Goal: Navigation & Orientation: Find specific page/section

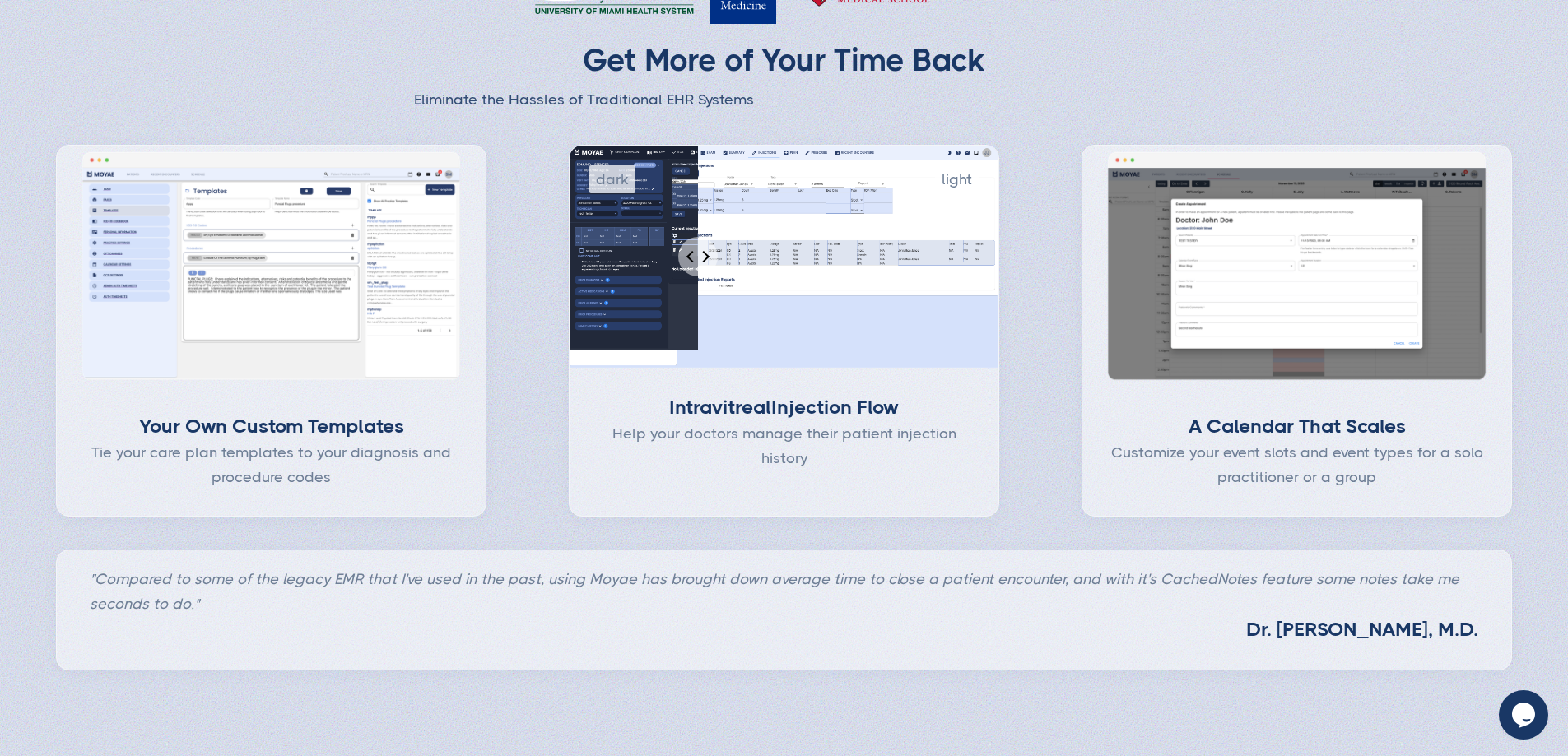
scroll to position [740, 0]
type input "Subscribe"
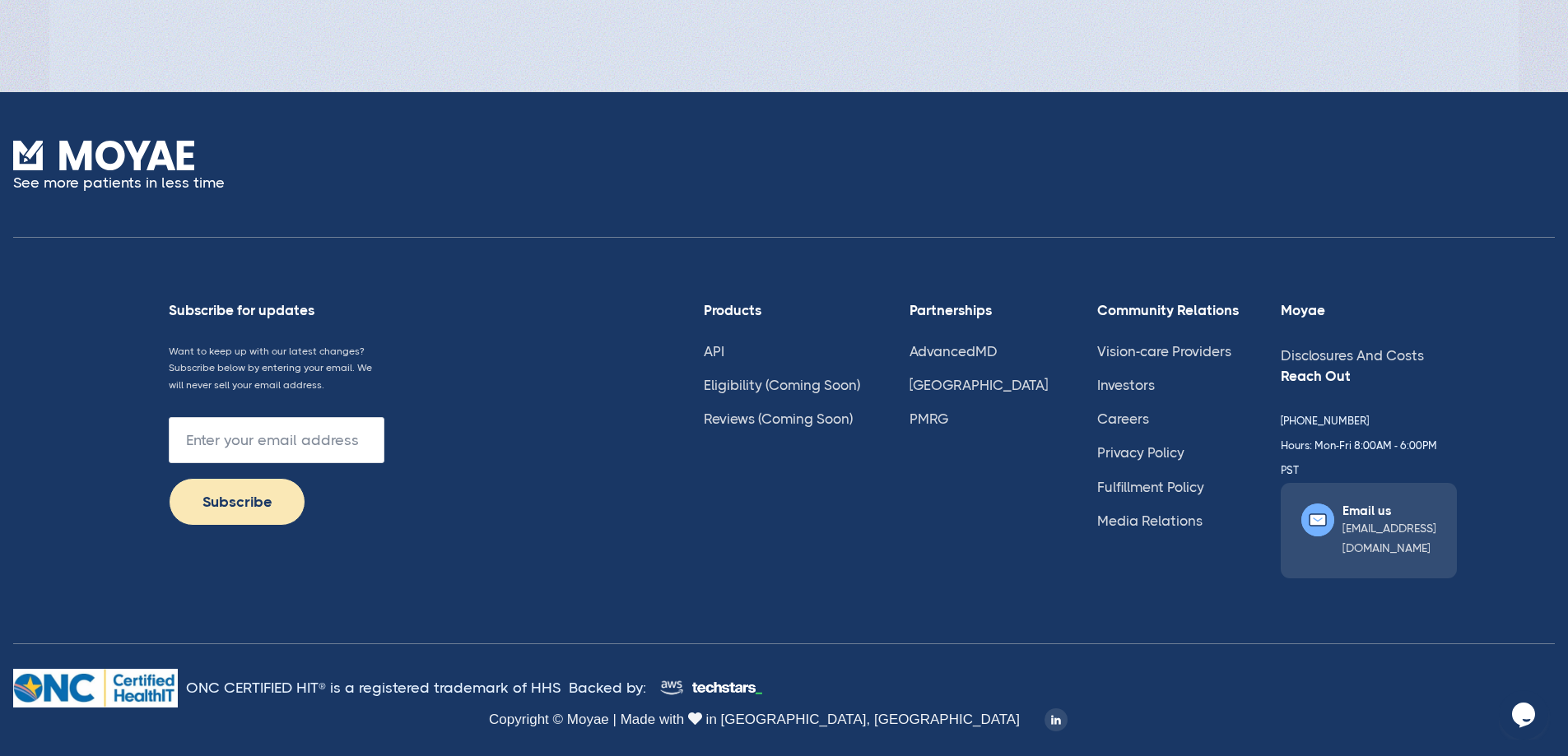
scroll to position [4468, 0]
click at [1129, 394] on link "Investors" at bounding box center [1126, 385] width 58 height 16
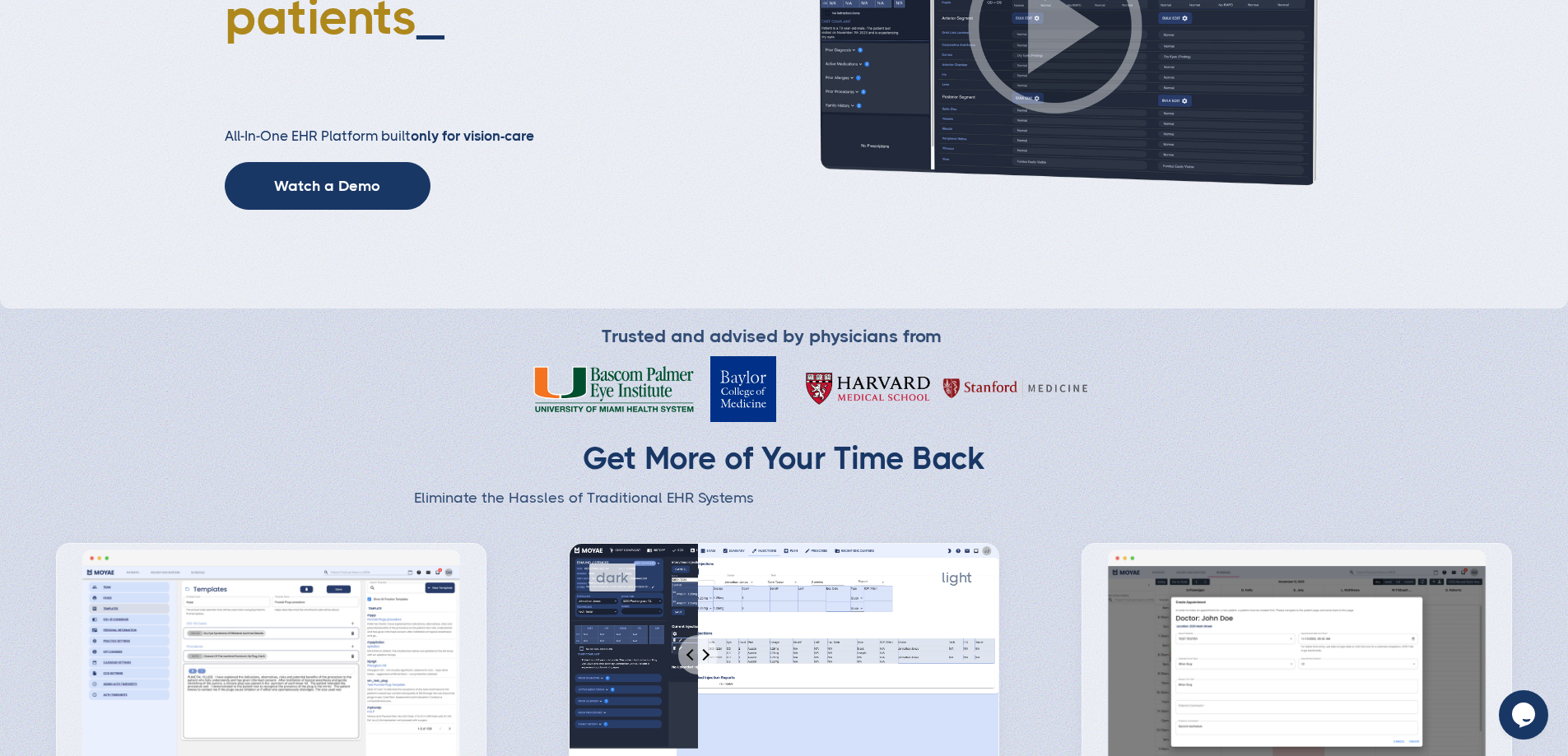
scroll to position [339, 0]
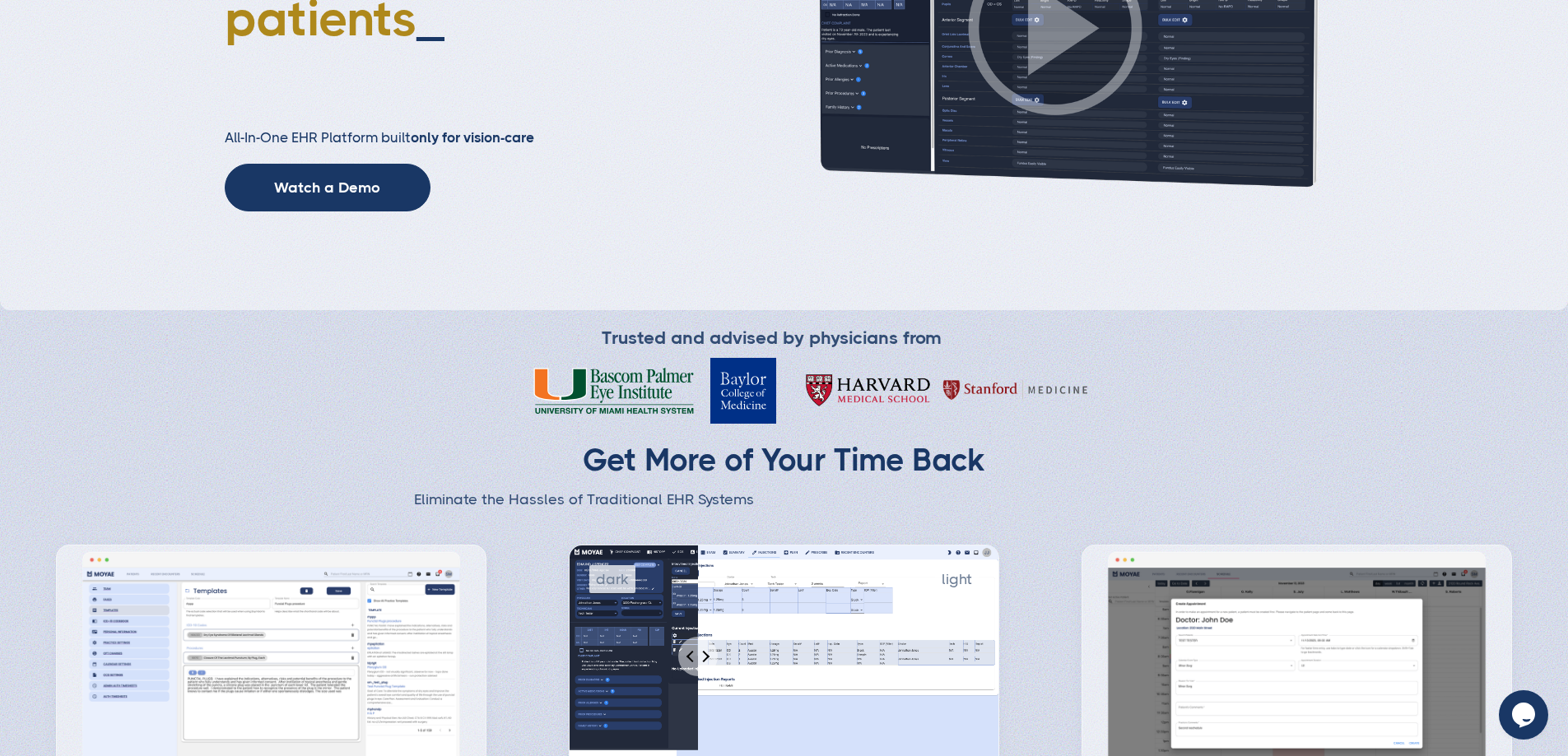
type input "Subscribe"
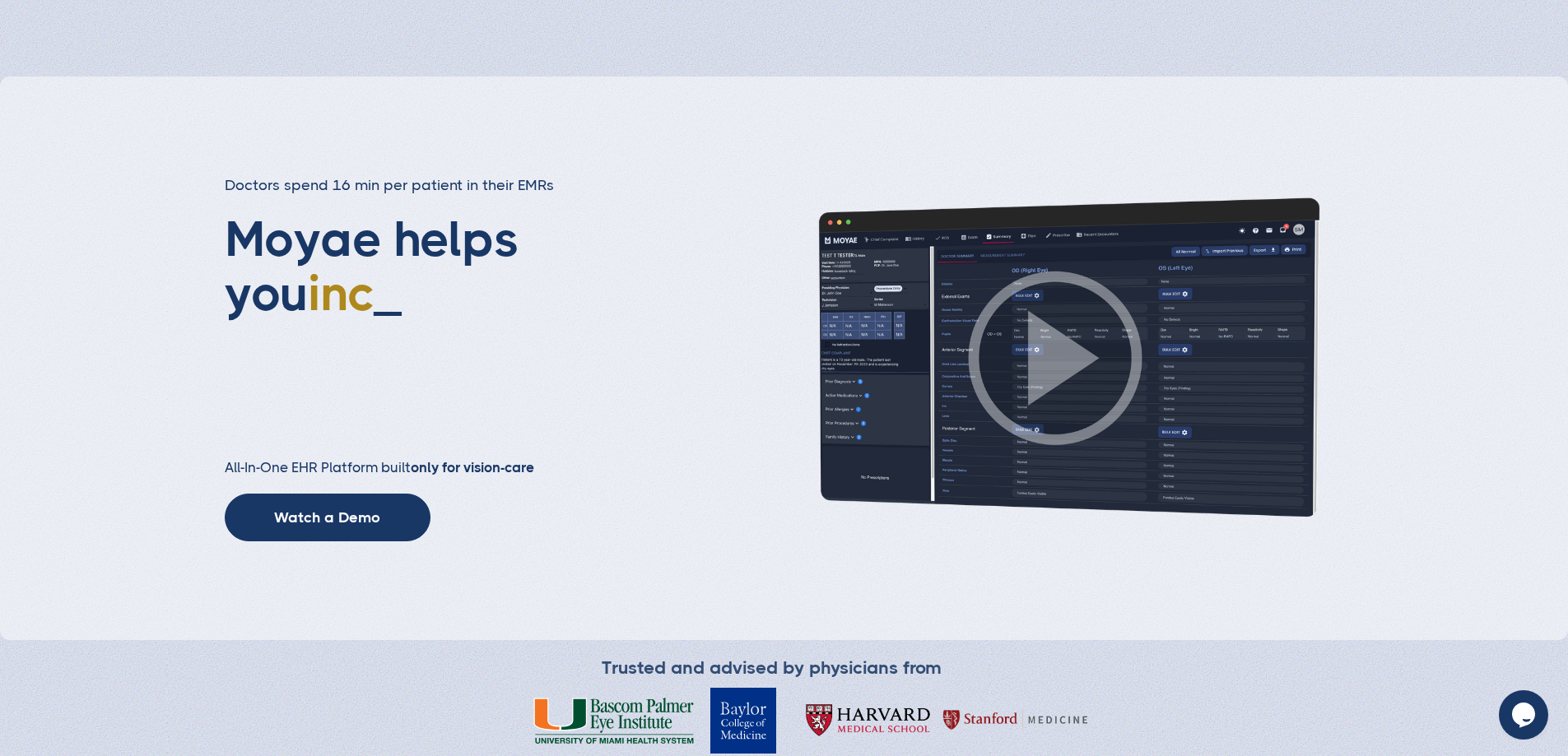
scroll to position [0, 0]
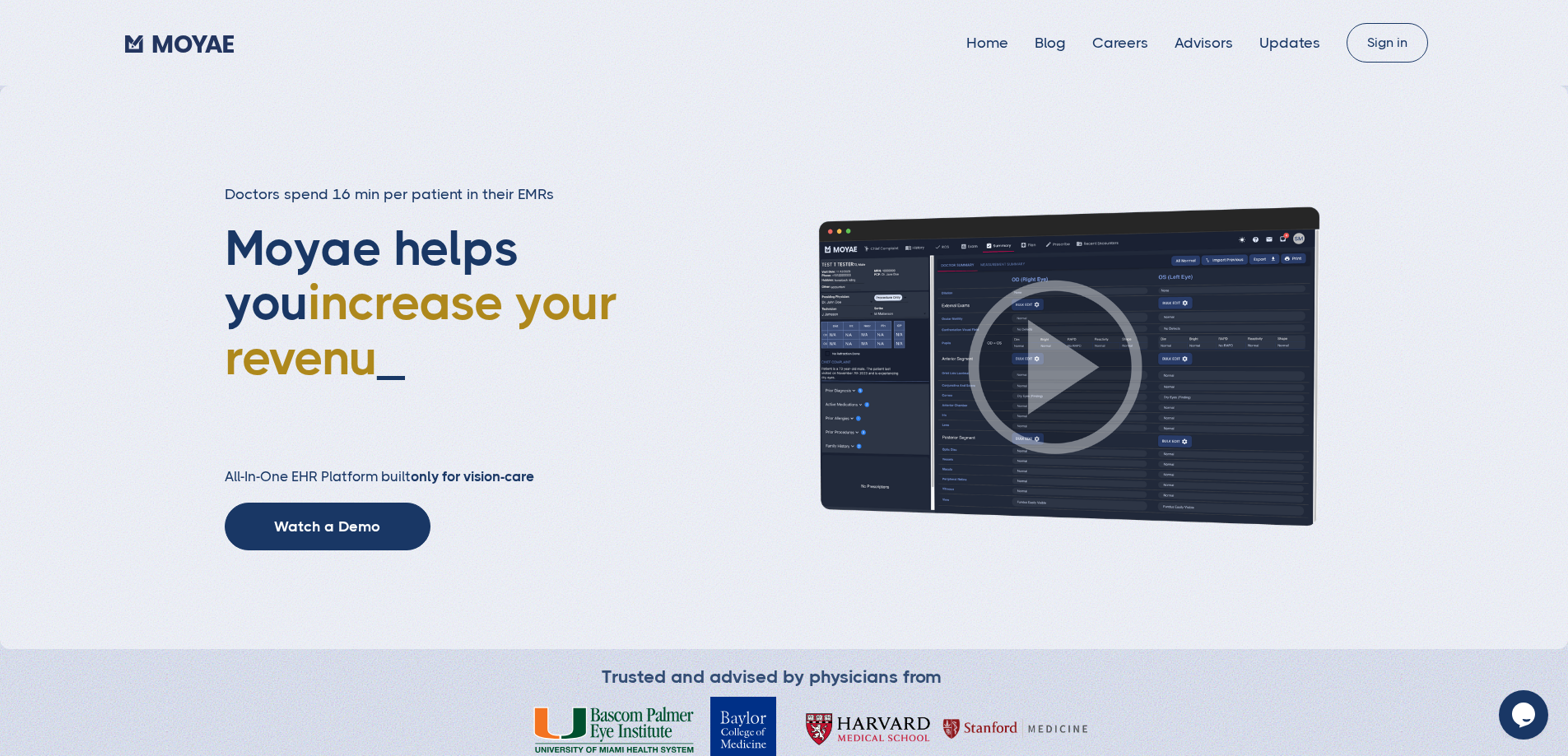
click at [1272, 30] on div "Home Blog Careers Advisors Updates" at bounding box center [736, 42] width 1221 height 25
click at [1273, 33] on div "Home Blog Careers Advisors Updates" at bounding box center [736, 42] width 1221 height 25
click at [1273, 44] on link "Updates" at bounding box center [1290, 42] width 61 height 16
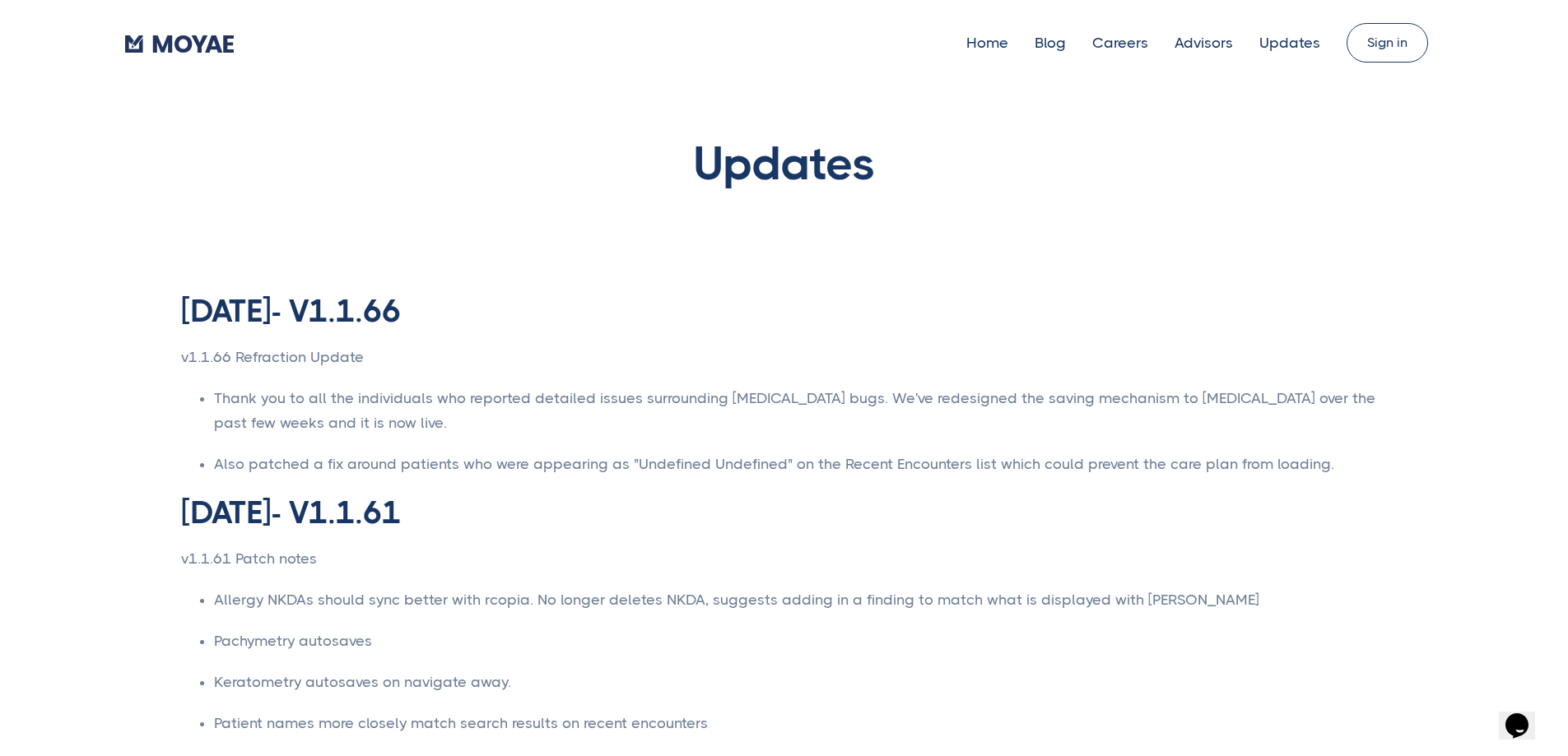
type input "Subscribe"
click at [1035, 46] on link "Blog" at bounding box center [1051, 42] width 31 height 16
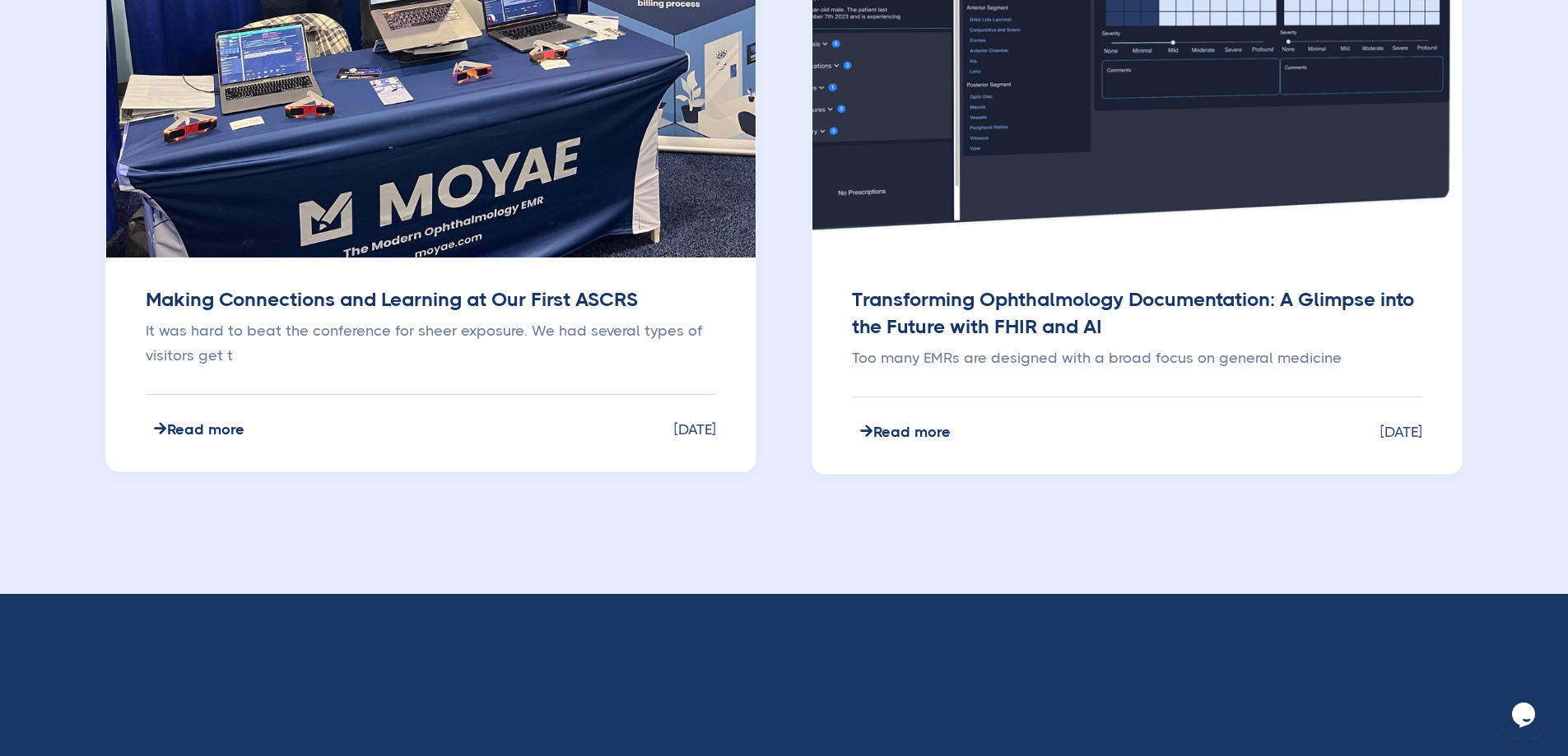
scroll to position [1975, 0]
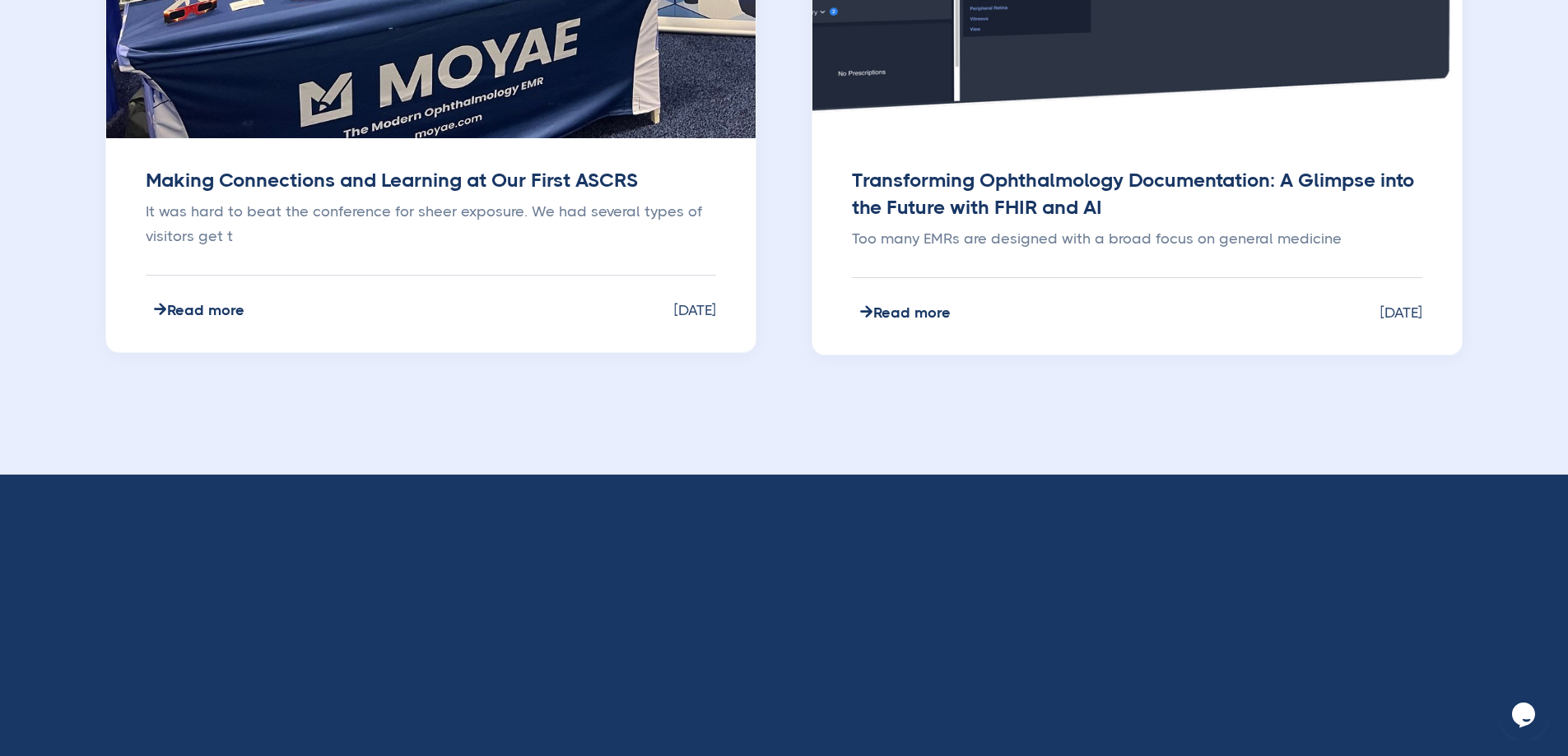
type input "Subscribe"
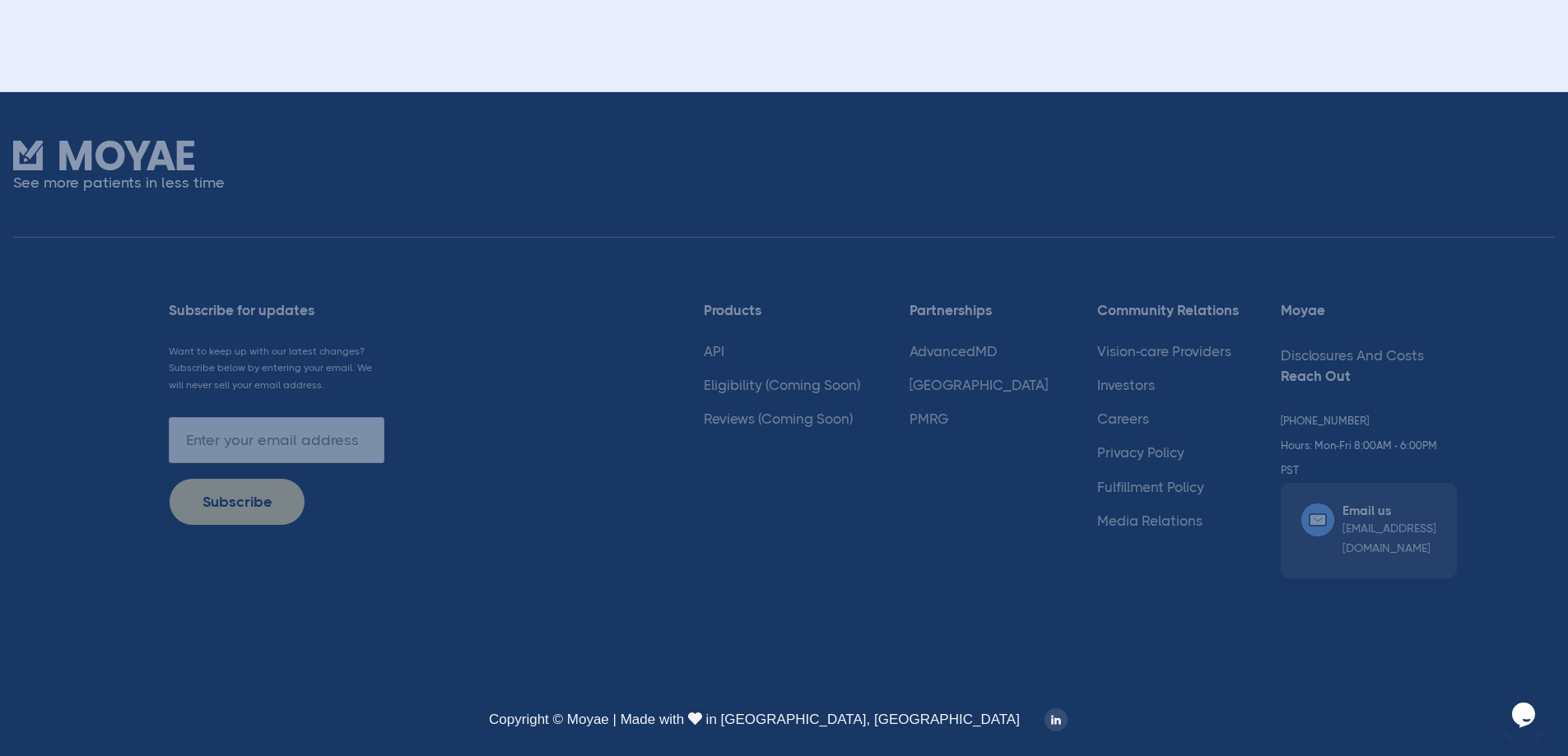
scroll to position [2486, 0]
